Goal: Information Seeking & Learning: Understand process/instructions

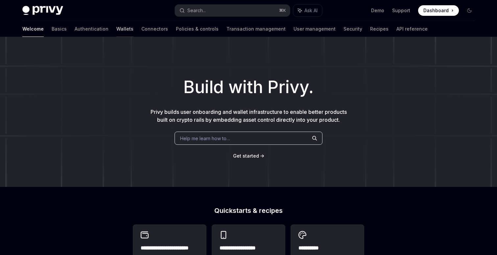
click at [116, 28] on link "Wallets" at bounding box center [124, 29] width 17 height 16
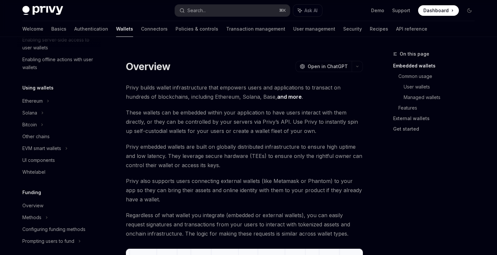
scroll to position [124, 0]
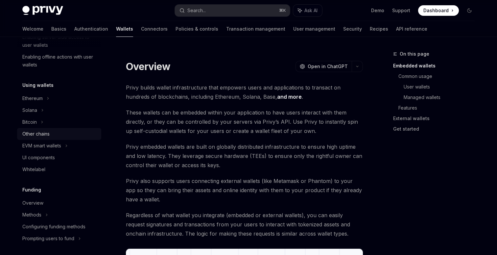
click at [39, 137] on div "Other chains" at bounding box center [35, 134] width 27 height 8
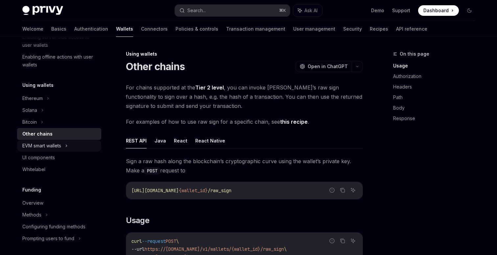
click at [56, 149] on div "EVM smart wallets" at bounding box center [41, 146] width 39 height 8
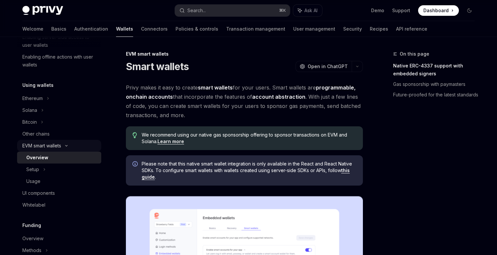
click at [56, 143] on div "EVM smart wallets" at bounding box center [41, 146] width 39 height 8
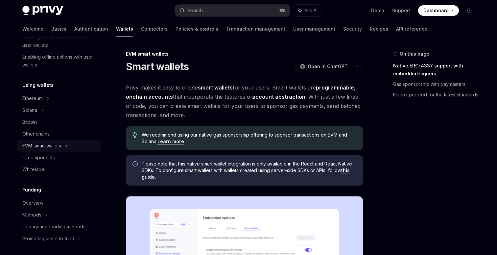
click at [56, 143] on div "EVM smart wallets" at bounding box center [41, 146] width 39 height 8
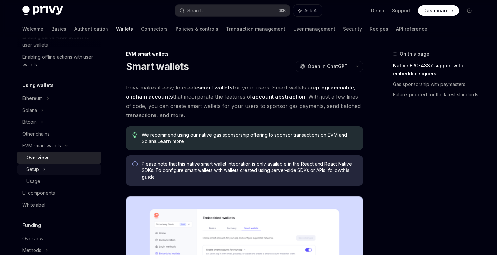
click at [38, 167] on div "Setup" at bounding box center [32, 169] width 13 height 8
type textarea "*"
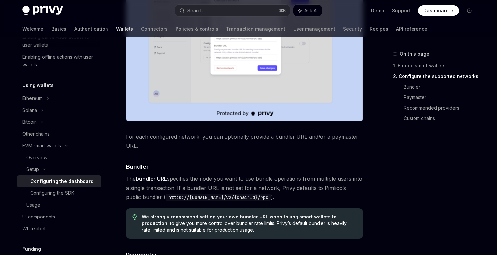
scroll to position [533, 0]
